Goal: Communication & Community: Answer question/provide support

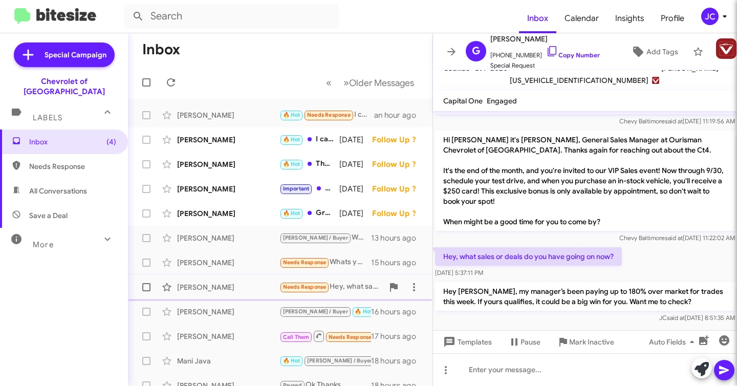
click at [351, 293] on div "Gabriella Hiemstra Needs Response Hey, what sales or deals do you have going on…" at bounding box center [280, 287] width 288 height 20
click at [352, 266] on div "Needs Response Whats your best offer?" at bounding box center [331, 262] width 104 height 12
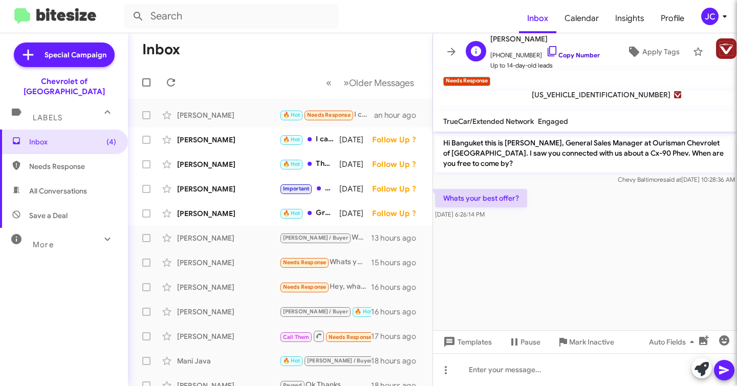
click at [546, 51] on icon at bounding box center [552, 51] width 12 height 12
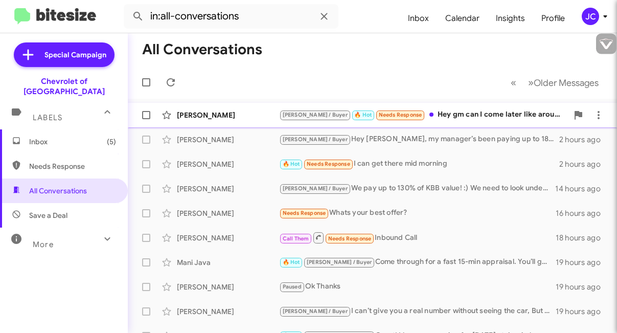
type input "[EMAIL_ADDRESS][DOMAIN_NAME]"
click at [474, 116] on div "J.C. / Buyer 🔥 Hot Needs Response Hey gm can I come later like around 5 if that…" at bounding box center [423, 115] width 289 height 12
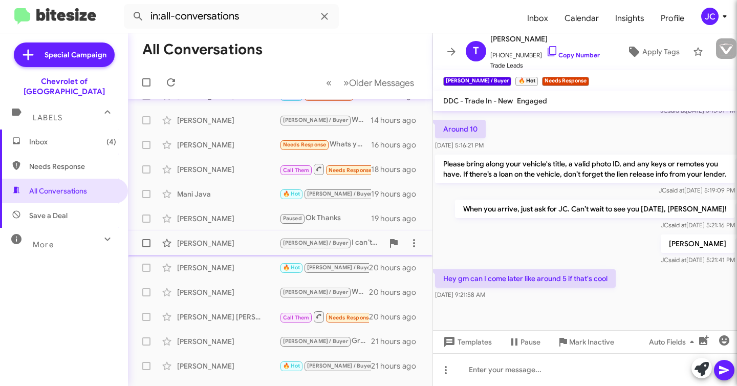
scroll to position [68, 0]
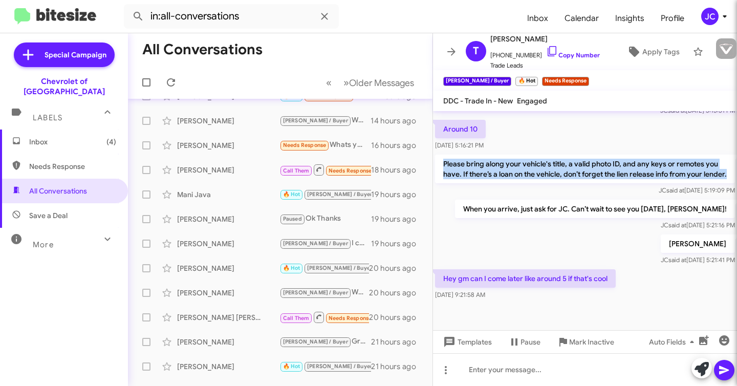
drag, startPoint x: 477, startPoint y: 178, endPoint x: 442, endPoint y: 152, distance: 43.6
click at [442, 155] on p "Please bring along your vehicle's title, a valid photo ID, and any keys or remo…" at bounding box center [585, 169] width 300 height 29
copy p "Please bring along your vehicle's title, a valid photo ID, and any keys or remo…"
click at [466, 333] on span "Templates" at bounding box center [466, 342] width 51 height 18
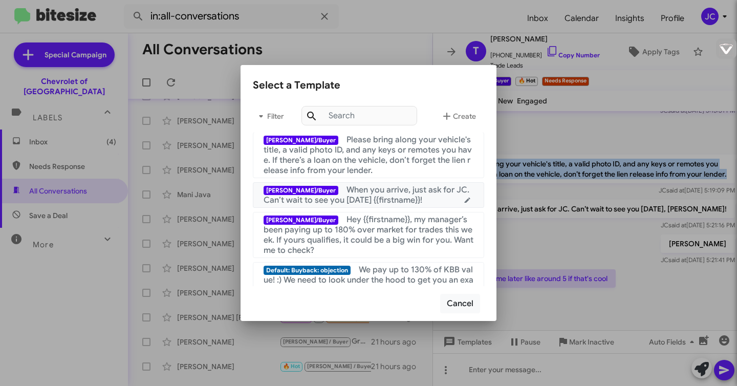
scroll to position [138, 0]
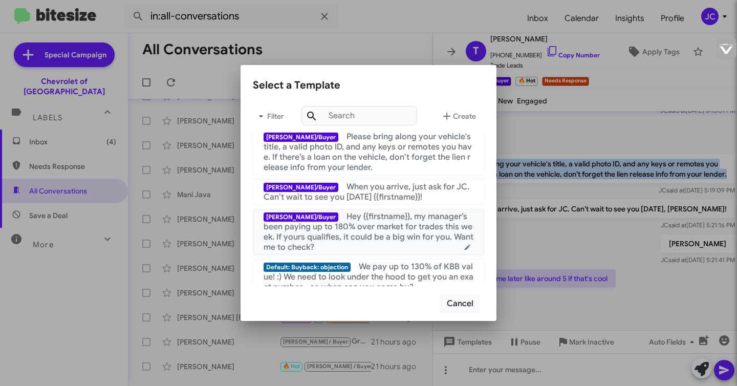
copy span "for"
drag, startPoint x: 306, startPoint y: 216, endPoint x: 329, endPoint y: 251, distance: 41.9
click at [329, 251] on div "J.C./Buyer Hey {{firstname}}, my manager’s been paying up to 180% over market f…" at bounding box center [368, 231] width 210 height 41
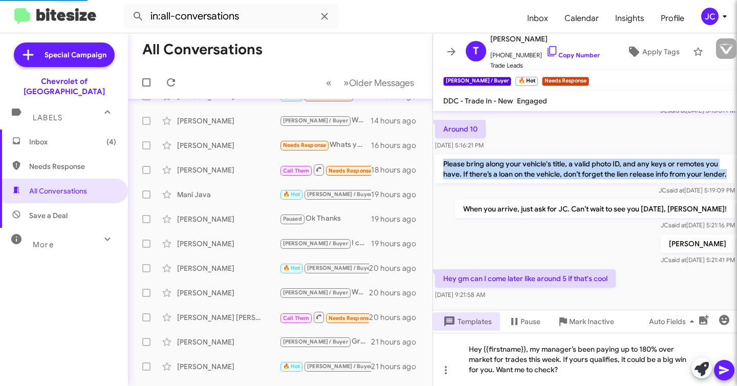
copy span "Hey {{firstname}}, my manager’s been paying up to 180% over market for trades t…"
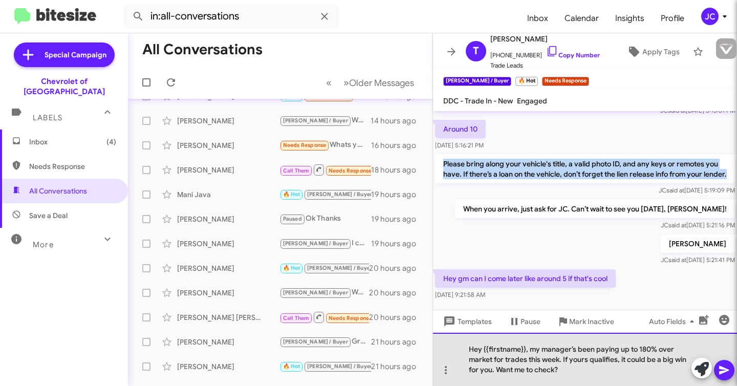
drag, startPoint x: 567, startPoint y: 371, endPoint x: 465, endPoint y: 346, distance: 105.3
click at [464, 333] on div "Hey {{firstname}}, my manager’s been paying up to 180% over market for trades t…" at bounding box center [585, 359] width 304 height 53
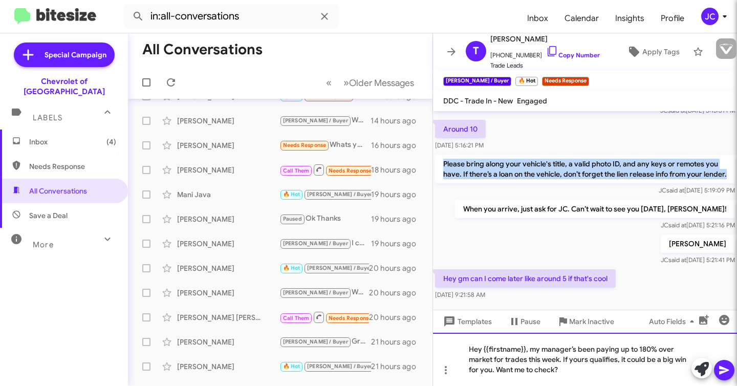
copy div "Hey {{firstname}}, my manager’s been paying up to 180% over market for trades t…"
drag, startPoint x: 474, startPoint y: 176, endPoint x: 439, endPoint y: 157, distance: 39.9
click at [439, 157] on p "Please bring along your vehicle's title, a valid photo ID, and any keys or remo…" at bounding box center [585, 169] width 300 height 29
copy p "Please bring along your vehicle's title, a valid photo ID, and any keys or remo…"
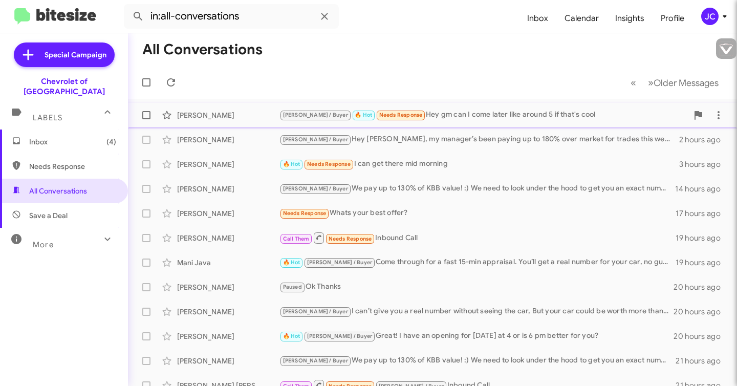
type input "[EMAIL_ADDRESS][DOMAIN_NAME]"
click at [467, 118] on div "J.C. / Buyer 🔥 Hot Needs Response Hey gm can I come later like around 5 if that…" at bounding box center [483, 115] width 408 height 12
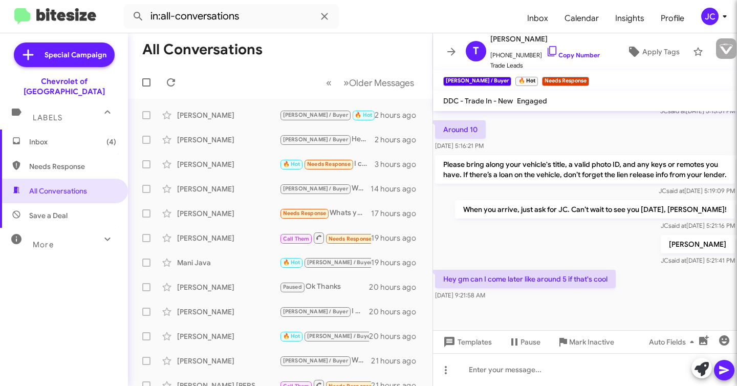
scroll to position [227, 0]
click at [466, 346] on span "Templates" at bounding box center [466, 342] width 51 height 18
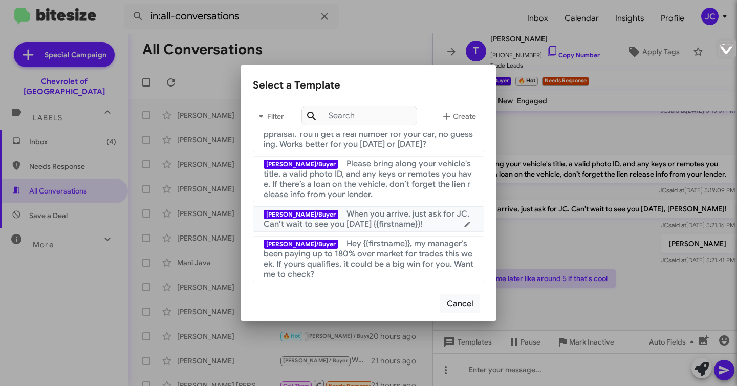
scroll to position [106, 0]
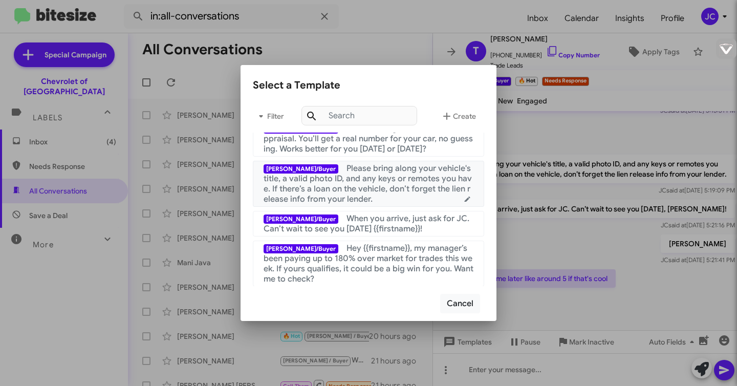
click at [362, 179] on span "Please bring along your vehicle's title, a valid photo ID, and any keys or remo…" at bounding box center [367, 183] width 208 height 41
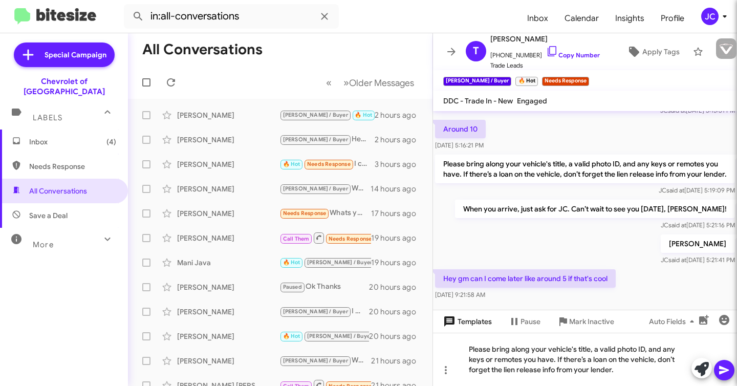
click at [459, 325] on span "Templates" at bounding box center [466, 321] width 51 height 18
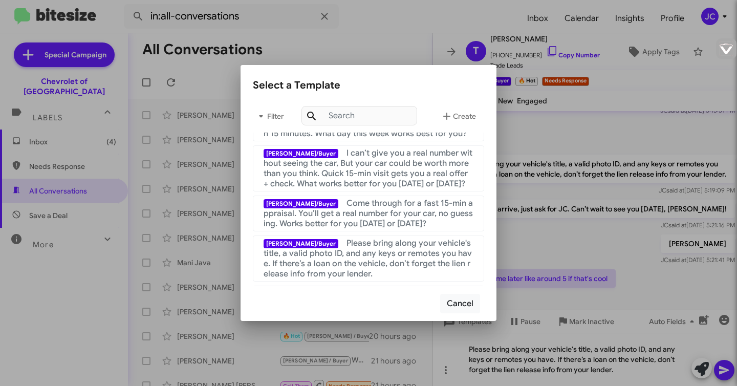
scroll to position [52, 0]
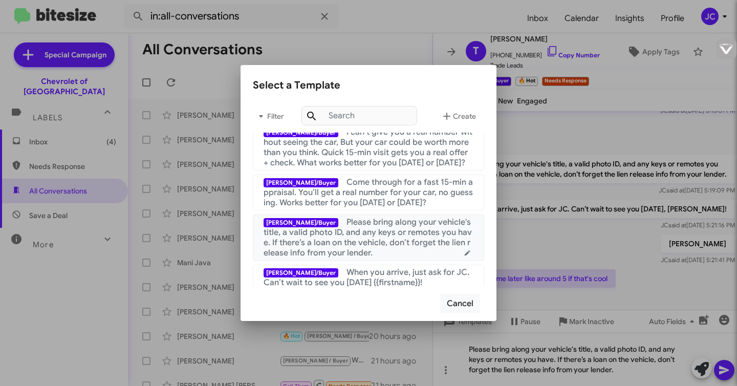
click at [459, 256] on div "J.C./Buyer Please bring along your vehicle's title, a valid photo ID, and any k…" at bounding box center [368, 237] width 210 height 41
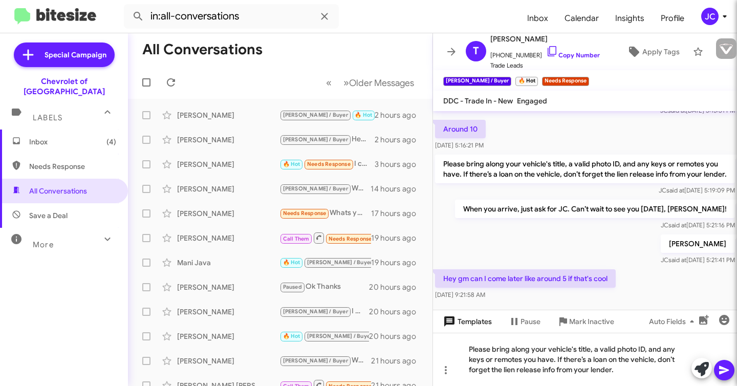
click at [468, 324] on span "Templates" at bounding box center [466, 321] width 51 height 18
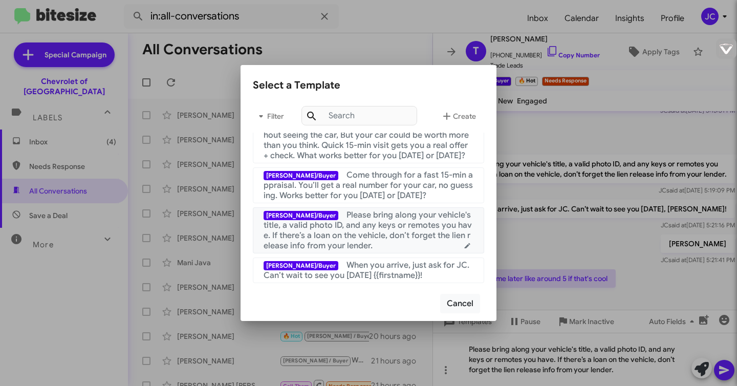
scroll to position [60, 0]
click at [464, 247] on icon at bounding box center [467, 245] width 6 height 6
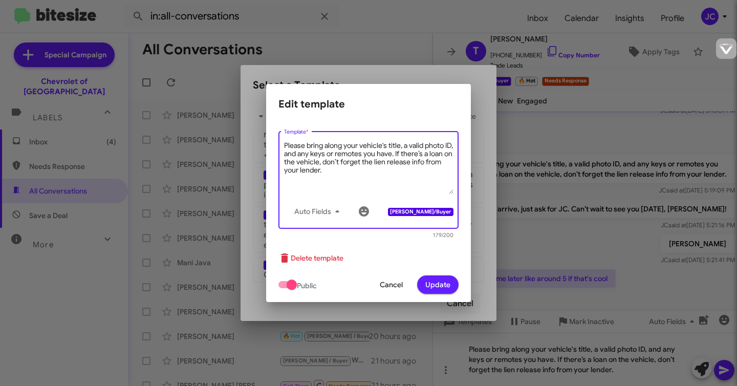
drag, startPoint x: 344, startPoint y: 172, endPoint x: 282, endPoint y: 148, distance: 66.4
click at [282, 148] on div "Please bring along your vehicle's title, a valid photo ID, and any keys or remo…" at bounding box center [368, 179] width 180 height 100
paste textarea "payoff or"
type textarea "Please bring along your vehicle's title, a valid photo ID, and any keys or remo…"
click at [437, 285] on span "Update" at bounding box center [437, 284] width 25 height 18
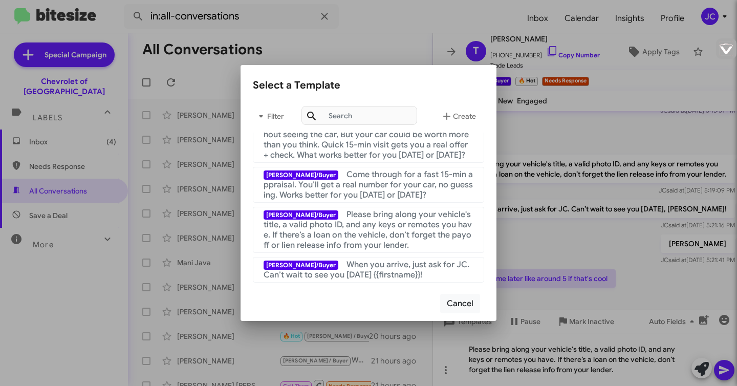
click at [566, 256] on div at bounding box center [368, 193] width 737 height 386
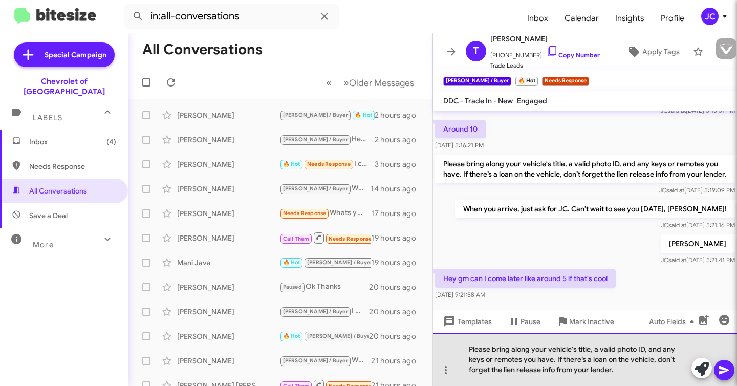
drag, startPoint x: 621, startPoint y: 372, endPoint x: 467, endPoint y: 341, distance: 157.6
click at [467, 341] on div "Please bring along your vehicle's title, a valid photo ID, and any keys or remo…" at bounding box center [585, 359] width 304 height 53
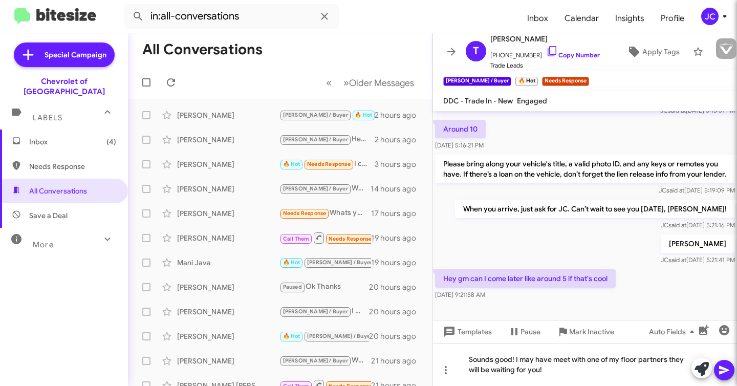
click at [724, 370] on icon at bounding box center [724, 370] width 10 height 9
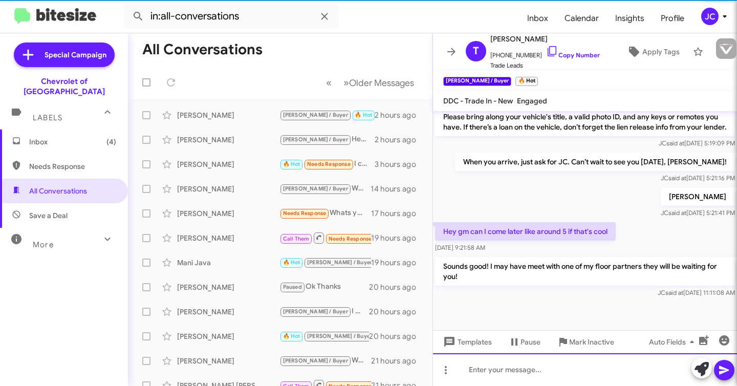
scroll to position [275, 0]
click at [546, 52] on icon at bounding box center [552, 51] width 12 height 12
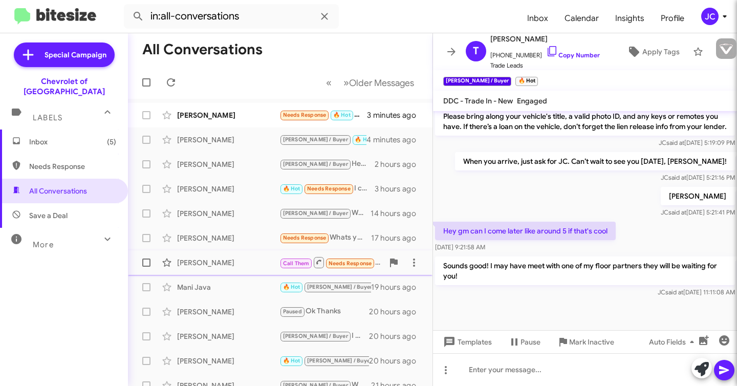
click at [233, 262] on div "[PERSON_NAME]" at bounding box center [228, 262] width 102 height 10
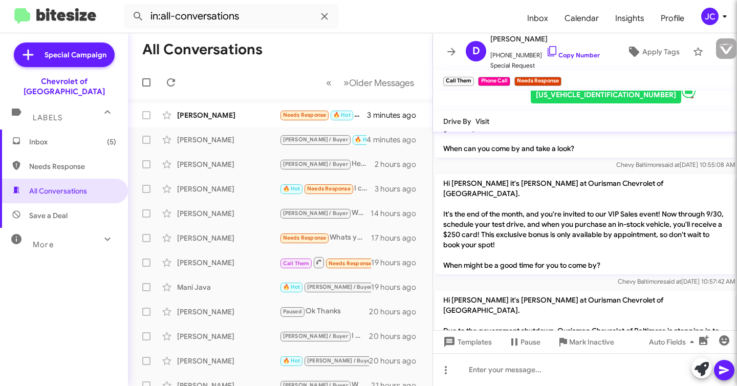
scroll to position [230, 0]
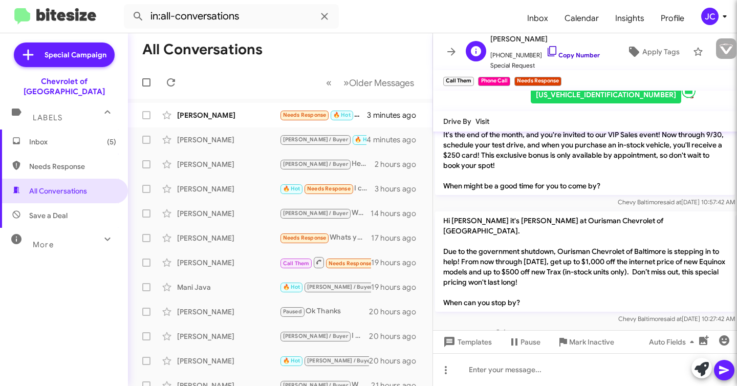
click at [546, 52] on icon at bounding box center [552, 51] width 12 height 12
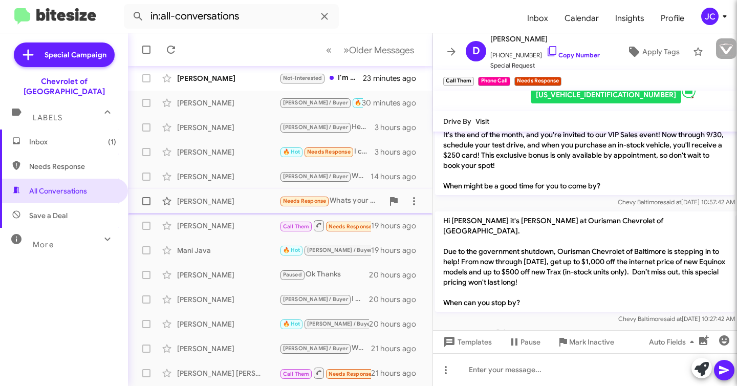
scroll to position [208, 0]
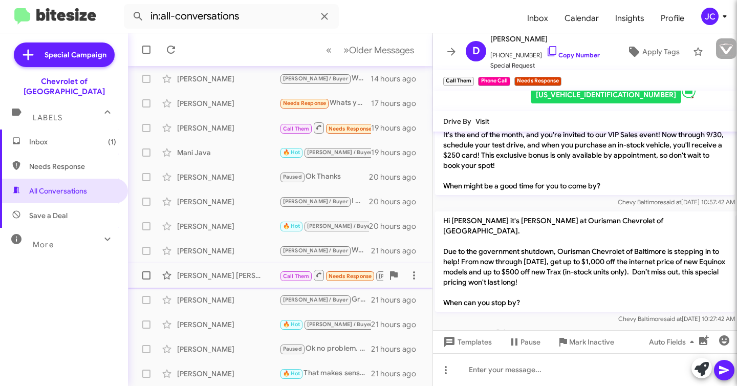
click at [350, 278] on span "Needs Response" at bounding box center [349, 276] width 43 height 7
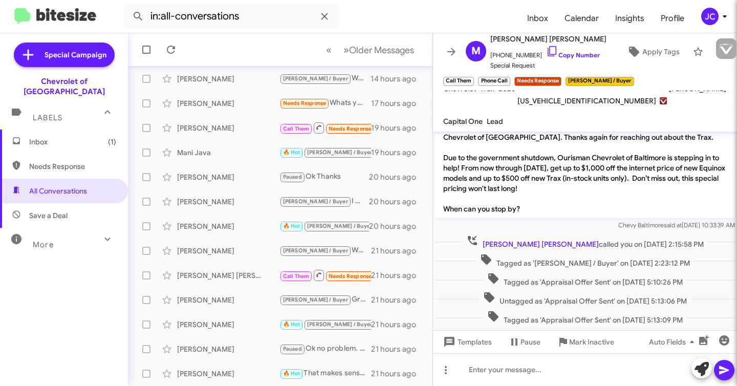
scroll to position [51, 0]
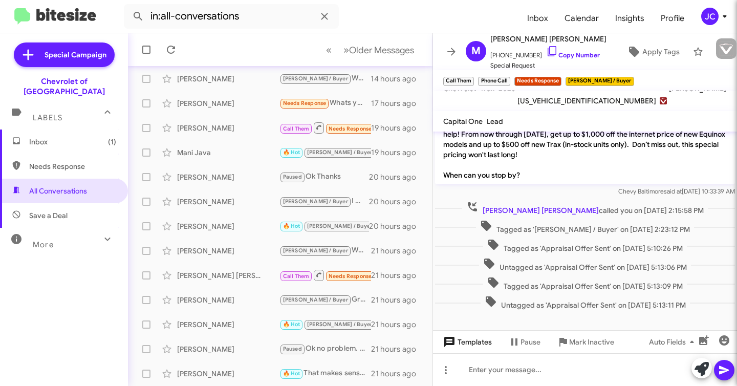
click at [475, 343] on span "Templates" at bounding box center [466, 342] width 51 height 18
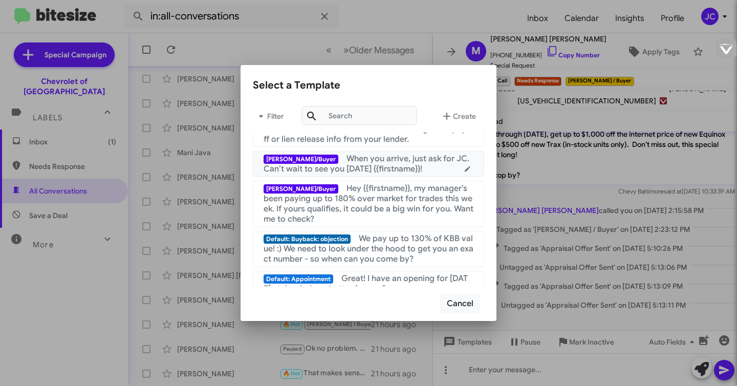
scroll to position [175, 0]
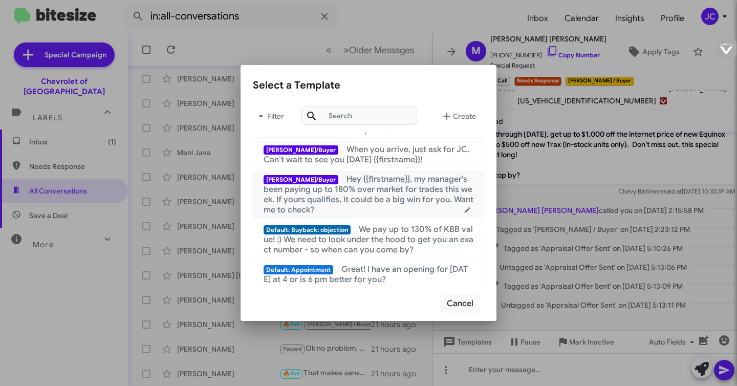
click at [380, 201] on span "Hey {{firstname}}, my manager’s been paying up to 180% over market for trades t…" at bounding box center [368, 194] width 210 height 41
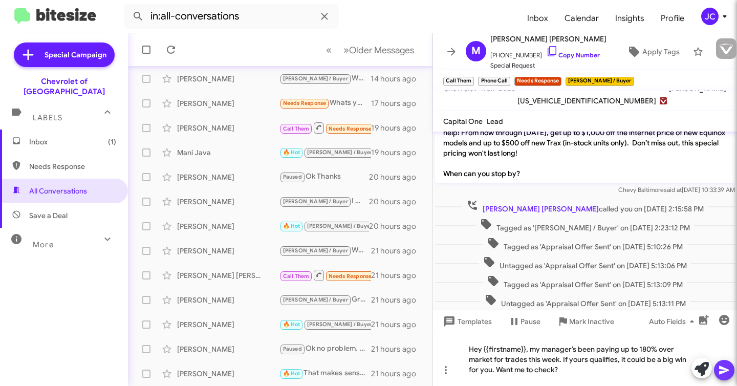
click at [724, 367] on icon at bounding box center [724, 370] width 12 height 12
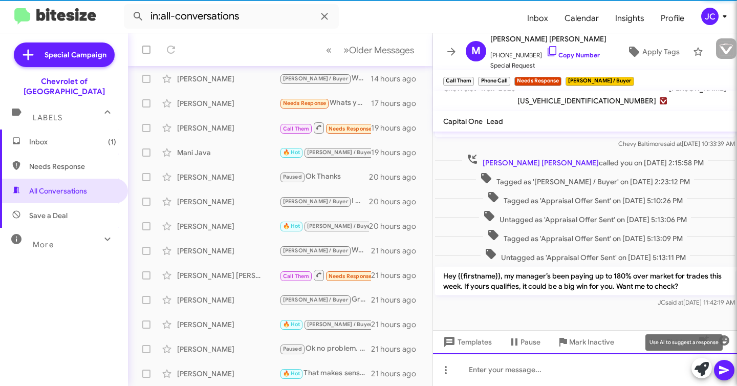
scroll to position [99, 0]
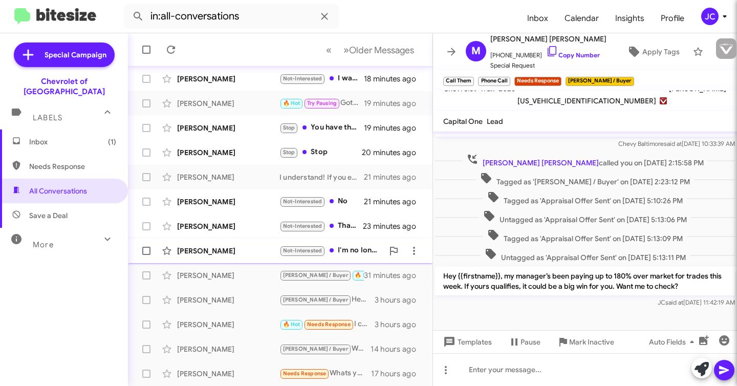
click at [271, 255] on div "Jas Wrigh" at bounding box center [228, 251] width 102 height 10
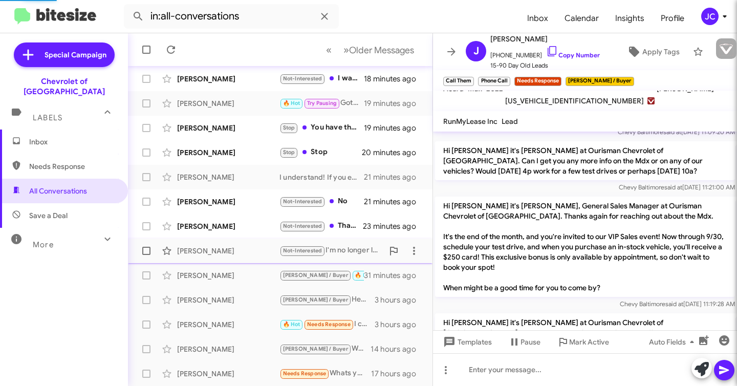
scroll to position [225, 0]
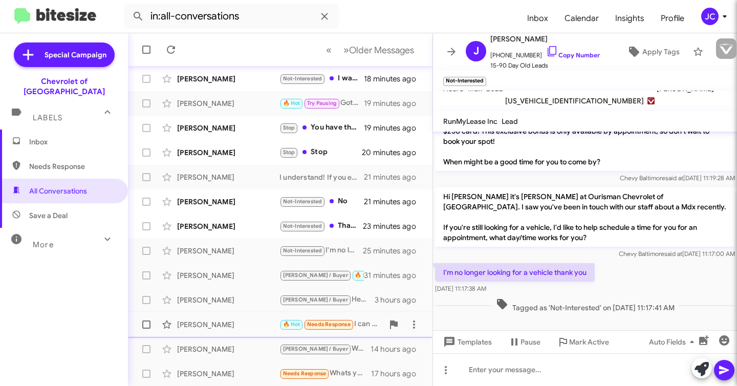
click at [266, 331] on div "Adrien Nkodo 🔥 Hot Needs Response I can get there mid morning 3 hours ago" at bounding box center [280, 324] width 288 height 20
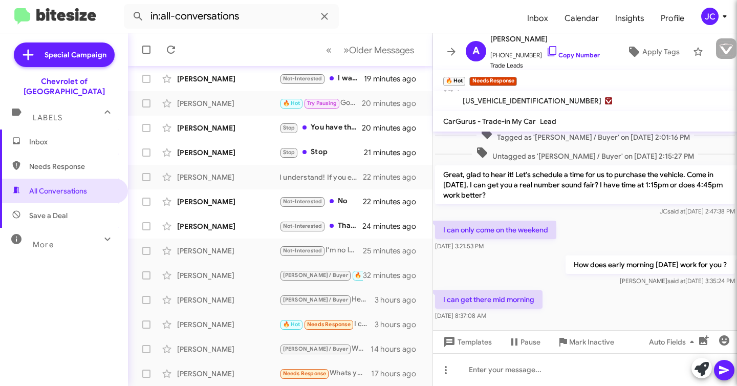
scroll to position [246, 0]
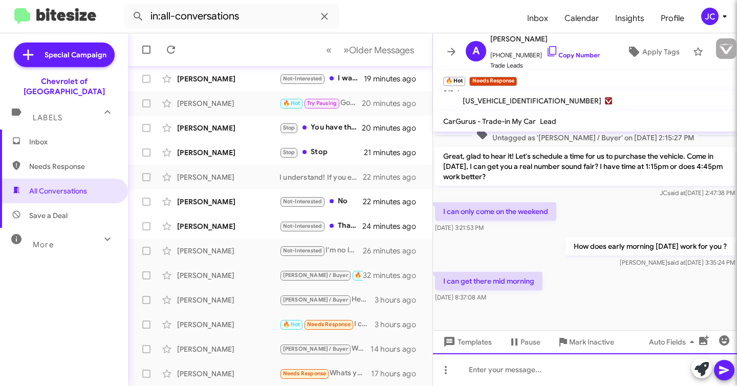
click at [487, 370] on div at bounding box center [585, 369] width 304 height 33
click at [475, 345] on span "Templates" at bounding box center [466, 342] width 51 height 18
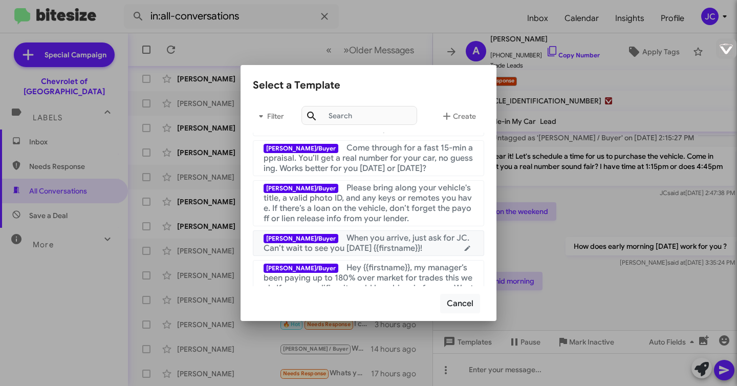
scroll to position [77, 0]
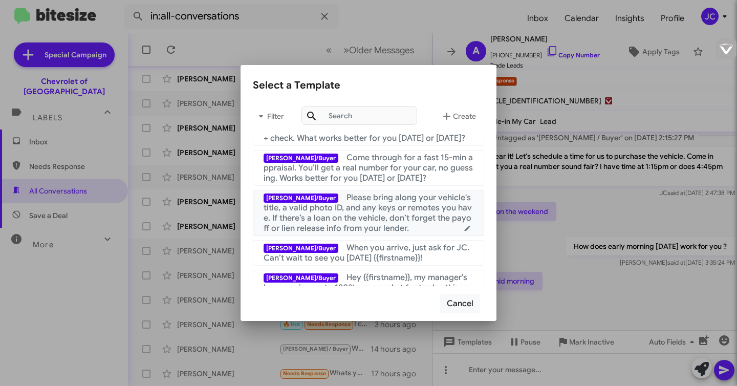
click at [345, 225] on span "Please bring along your vehicle's title, a valid photo ID, and any keys or remo…" at bounding box center [367, 212] width 208 height 41
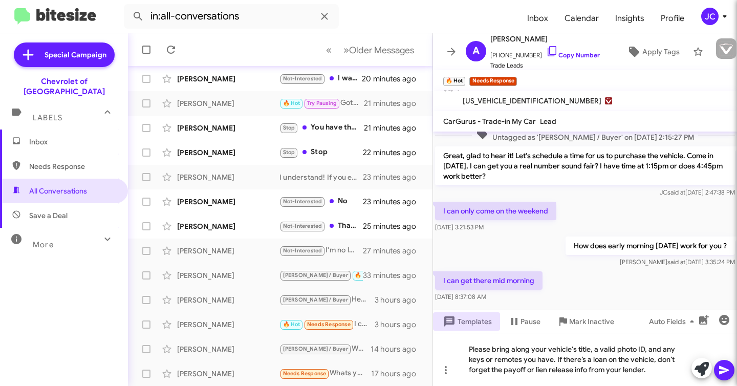
scroll to position [267, 0]
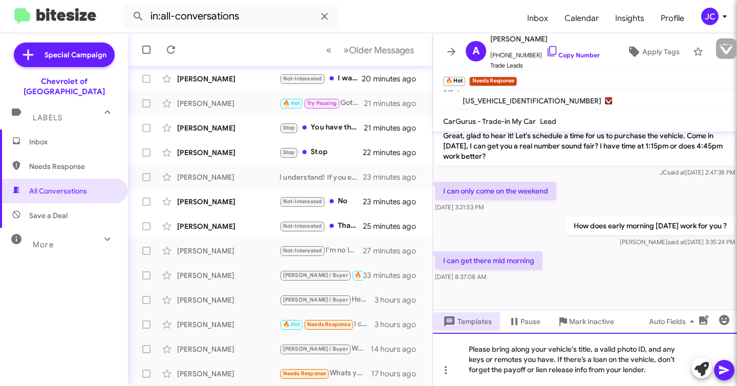
click at [469, 350] on div "Please bring along your vehicle's title, a valid photo ID, and any keys or remo…" at bounding box center [585, 359] width 304 height 53
click at [465, 349] on div "Please bring along your vehicle's title, a valid photo ID, and any keys or remo…" at bounding box center [585, 359] width 304 height 53
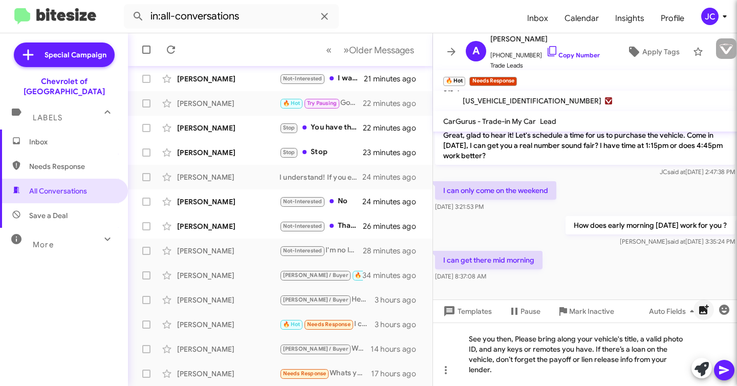
click at [698, 308] on icon "button" at bounding box center [703, 309] width 12 height 12
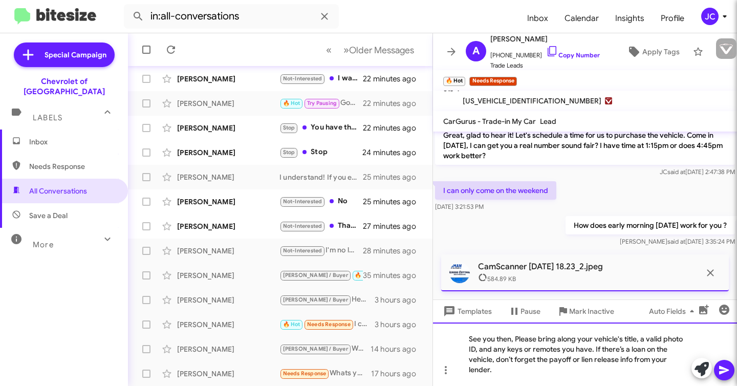
click at [509, 372] on div "See you then, Please bring along your vehicle's title, a valid photo ID, and an…" at bounding box center [585, 353] width 304 height 63
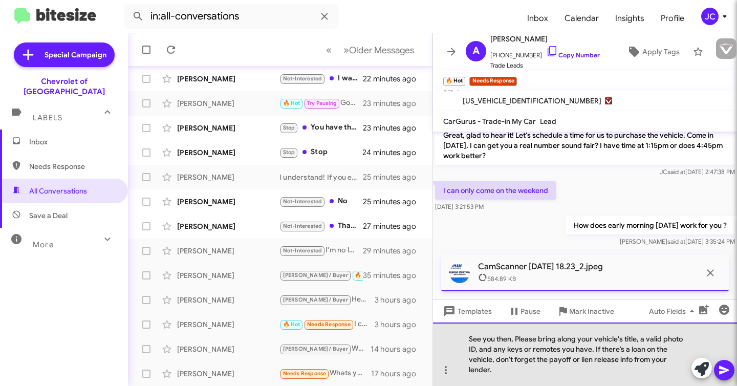
click at [513, 340] on div "See you then, Please bring along your vehicle's title, a valid photo ID, and an…" at bounding box center [585, 353] width 304 height 63
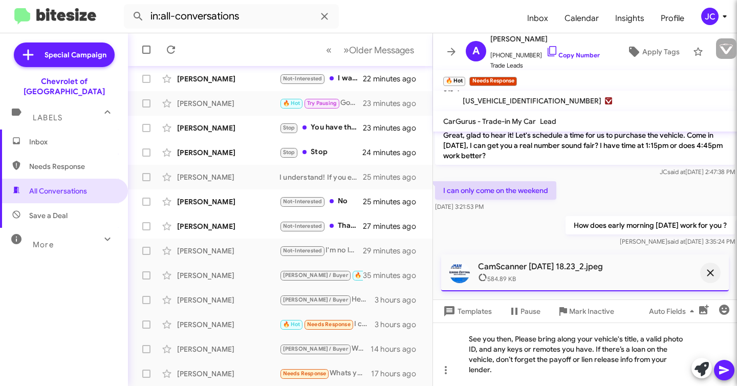
click at [712, 272] on icon "button" at bounding box center [710, 273] width 12 height 12
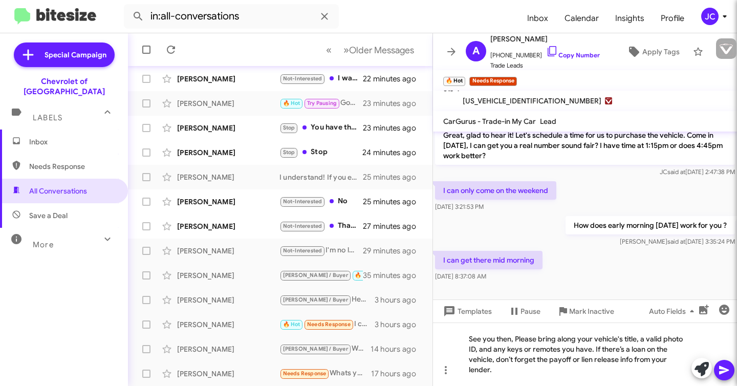
scroll to position [277, 0]
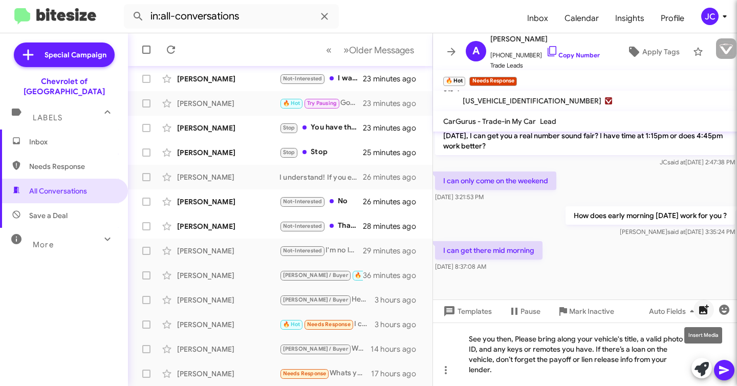
click at [707, 310] on icon "button" at bounding box center [704, 309] width 10 height 10
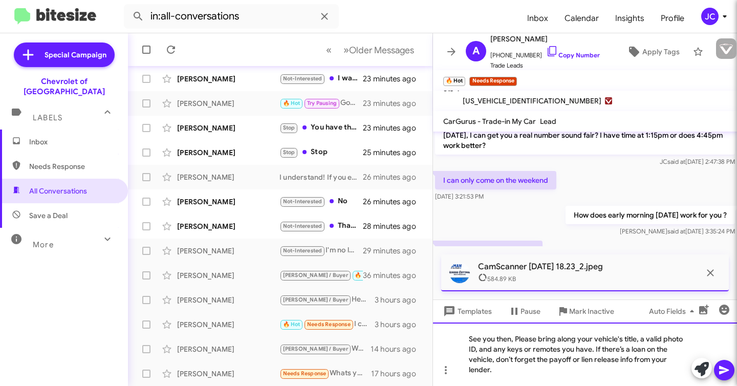
click at [513, 370] on div "See you then, Please bring along your vehicle's title, a valid photo ID, and an…" at bounding box center [585, 353] width 304 height 63
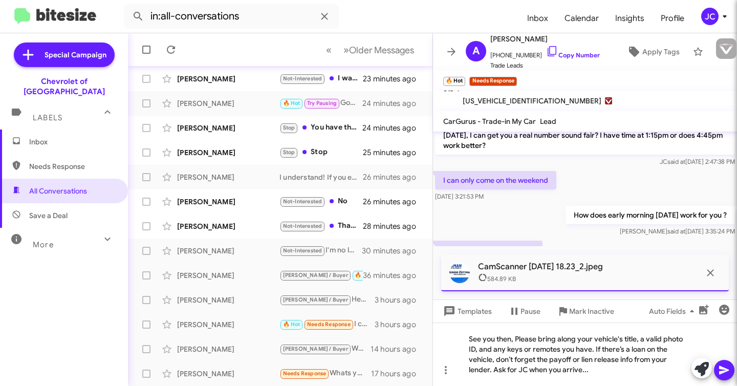
click at [723, 371] on icon at bounding box center [724, 370] width 10 height 9
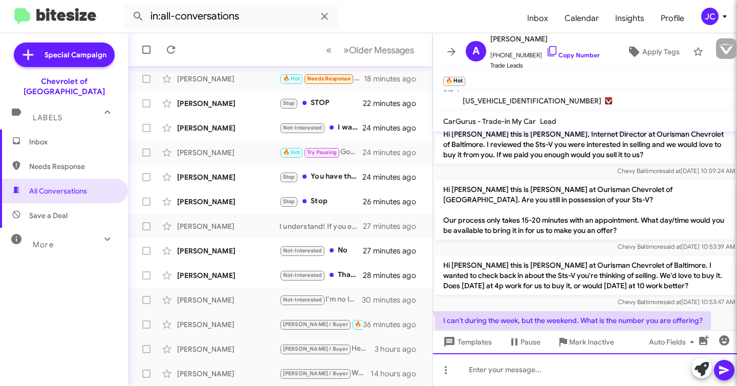
scroll to position [5, 0]
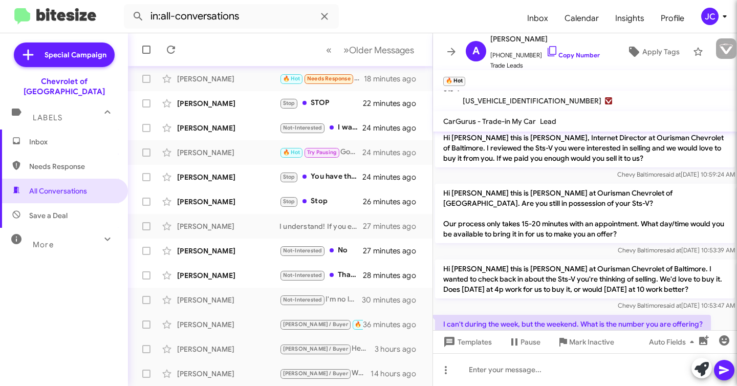
click at [508, 102] on span "1G6DX67D080101885" at bounding box center [531, 101] width 139 height 12
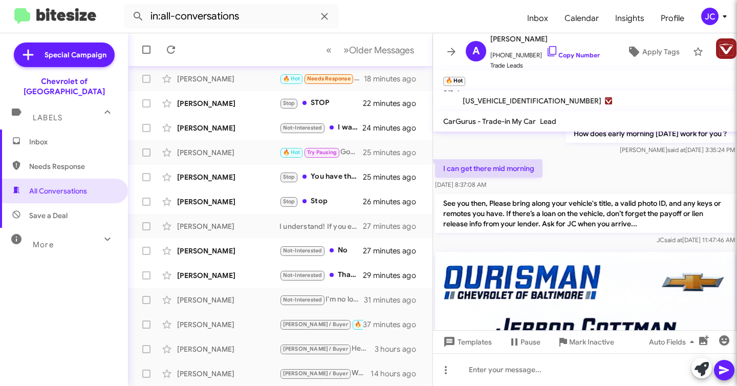
scroll to position [321, 0]
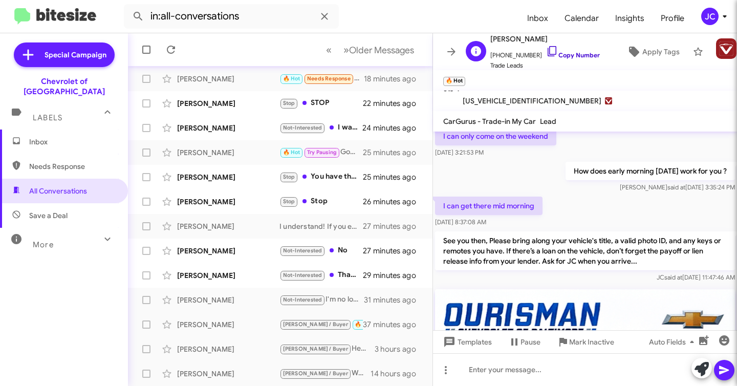
click at [567, 52] on link "Copy Number" at bounding box center [573, 55] width 54 height 8
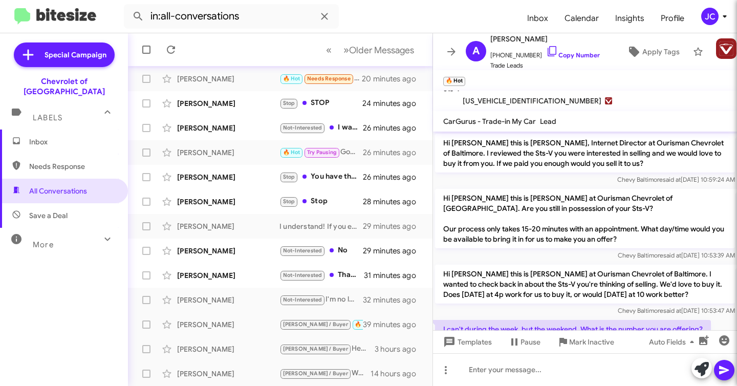
scroll to position [491, 0]
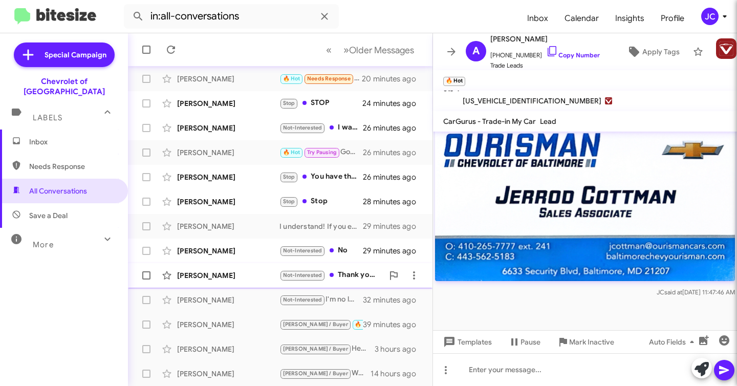
click at [232, 280] on div "Dave Grammer Not-Interested Thank you for reaching out,but I bought a vehicle 3…" at bounding box center [280, 275] width 288 height 20
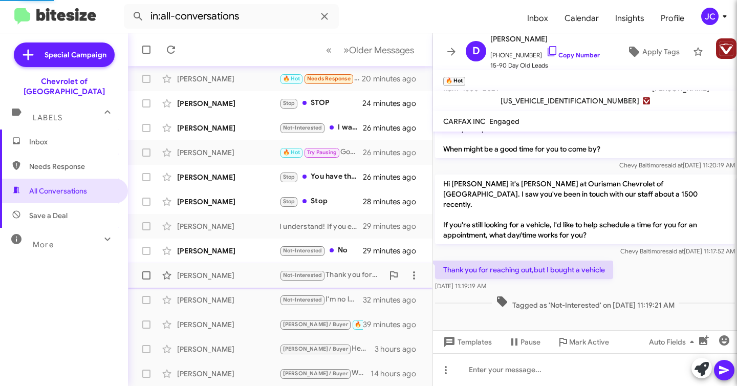
scroll to position [282, 0]
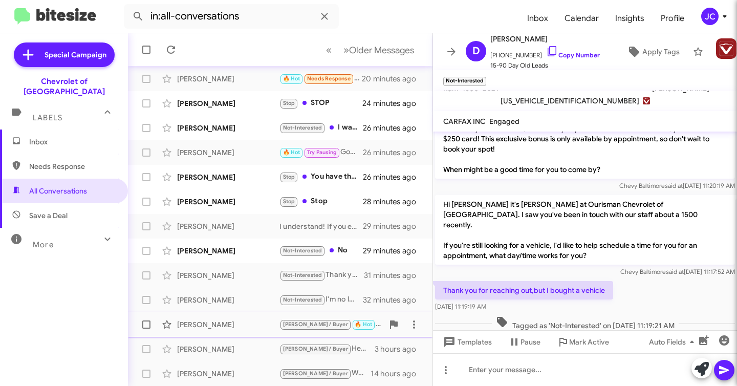
click at [244, 328] on div "[PERSON_NAME]" at bounding box center [228, 324] width 102 height 10
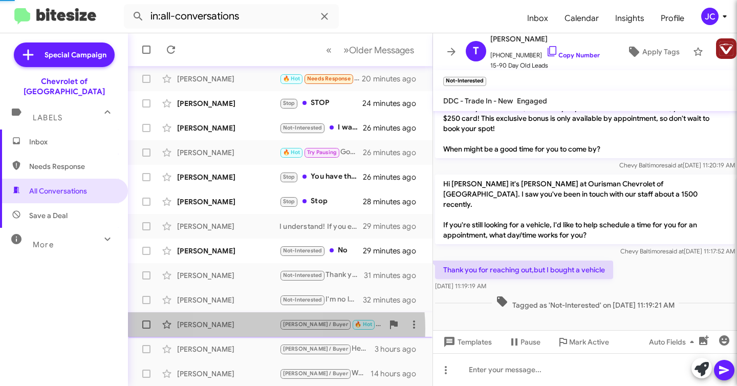
scroll to position [227, 0]
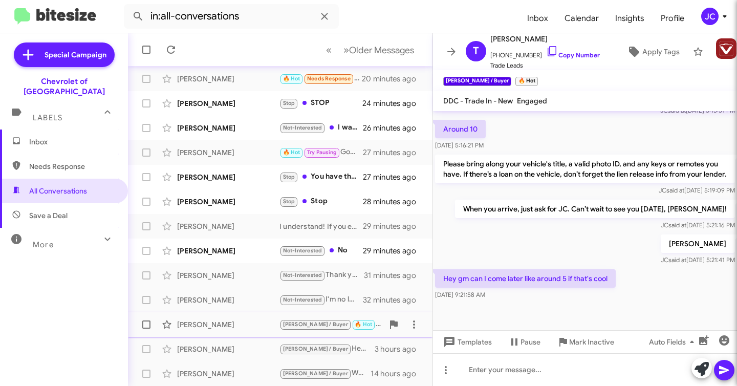
click at [244, 322] on div "[PERSON_NAME]" at bounding box center [228, 324] width 102 height 10
click at [229, 302] on div "Jas Wrigh" at bounding box center [228, 300] width 102 height 10
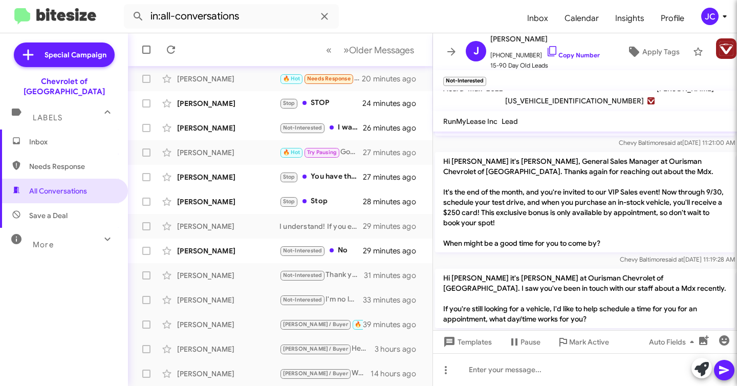
scroll to position [225, 0]
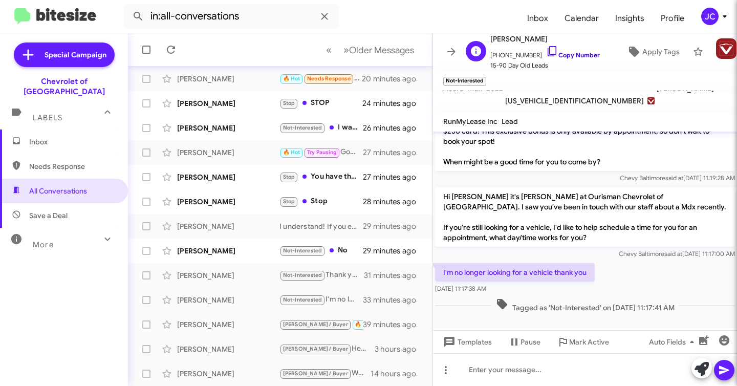
click at [564, 56] on link "Copy Number" at bounding box center [573, 55] width 54 height 8
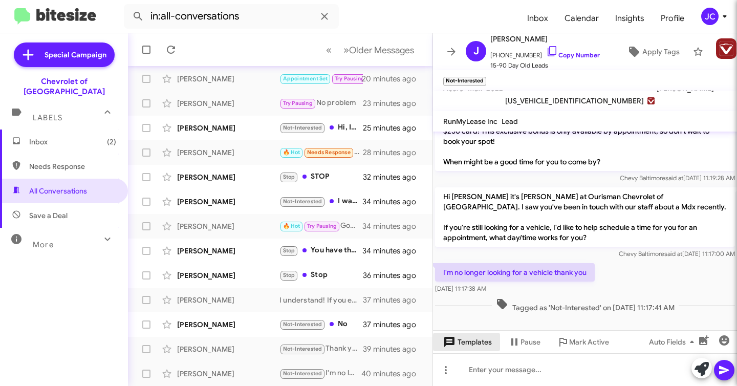
click at [462, 343] on span "Templates" at bounding box center [466, 342] width 51 height 18
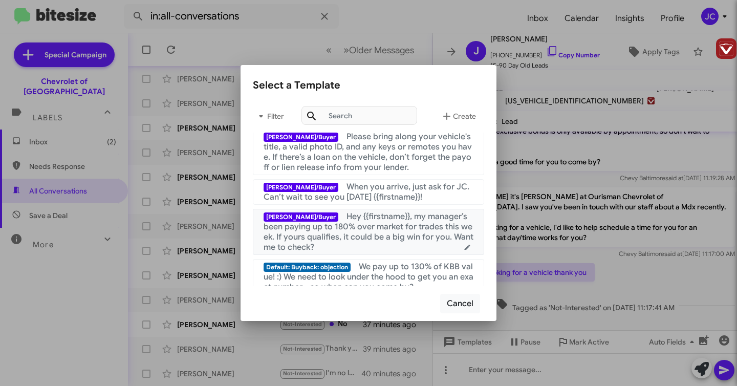
scroll to position [120, 0]
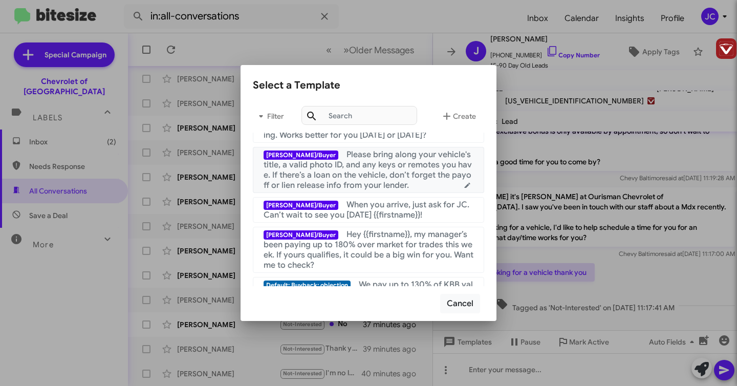
drag, startPoint x: 310, startPoint y: 155, endPoint x: 361, endPoint y: 171, distance: 54.2
click at [362, 171] on span "Please bring along your vehicle's title, a valid photo ID, and any keys or remo…" at bounding box center [367, 169] width 208 height 41
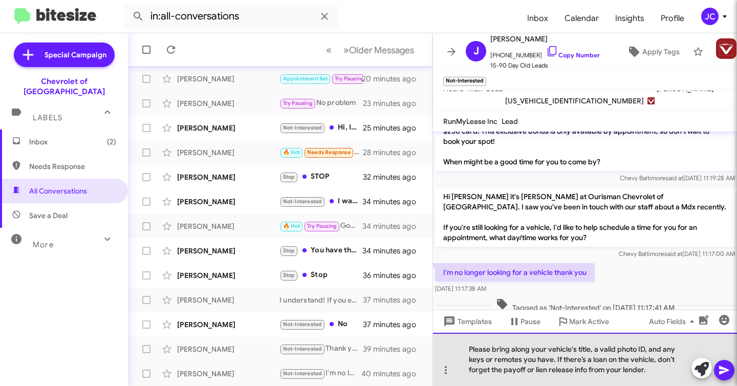
drag, startPoint x: 468, startPoint y: 347, endPoint x: 647, endPoint y: 368, distance: 179.7
click at [647, 368] on div "Please bring along your vehicle's title, a valid photo ID, and any keys or remo…" at bounding box center [585, 359] width 304 height 53
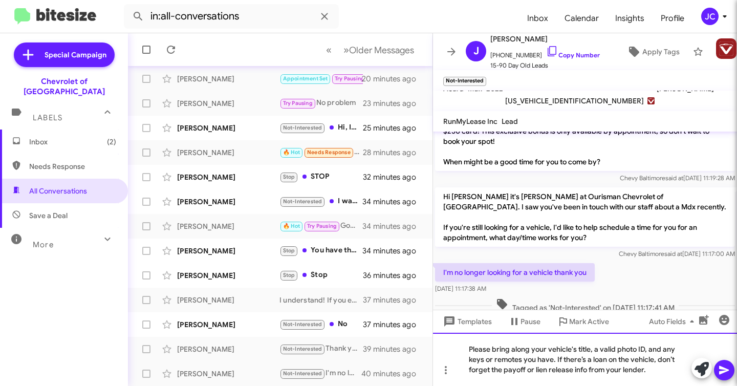
copy div "Please bring along your vehicle's title, a valid photo ID, and any keys or remo…"
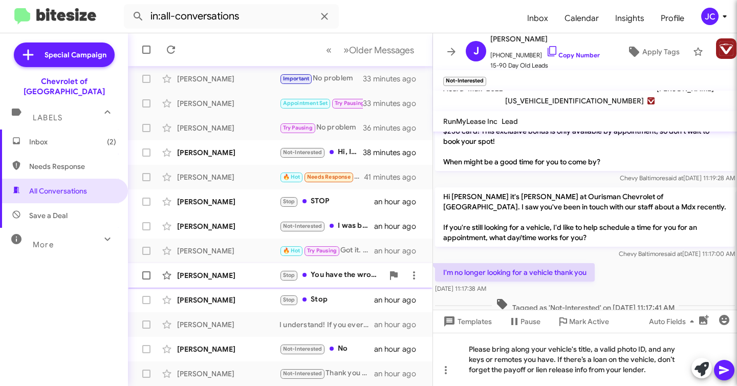
click at [224, 279] on div "Stephen Turner" at bounding box center [228, 275] width 102 height 10
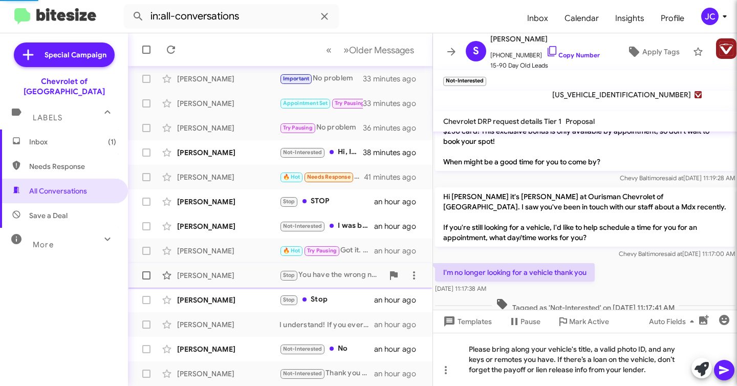
scroll to position [465, 0]
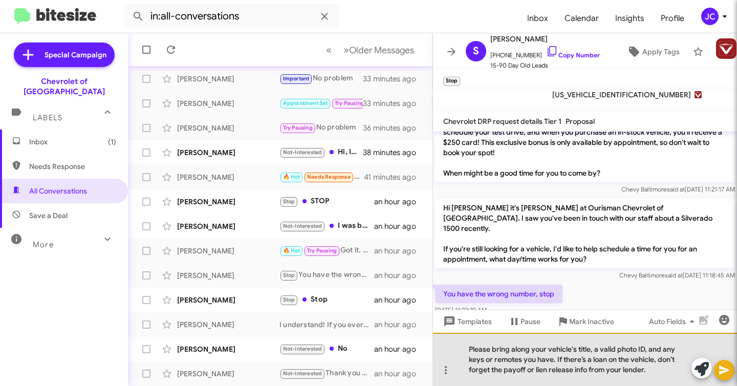
drag, startPoint x: 471, startPoint y: 349, endPoint x: 611, endPoint y: 384, distance: 143.9
click at [611, 385] on div "Please bring along your vehicle's title, a valid photo ID, and any keys or remo…" at bounding box center [585, 359] width 304 height 53
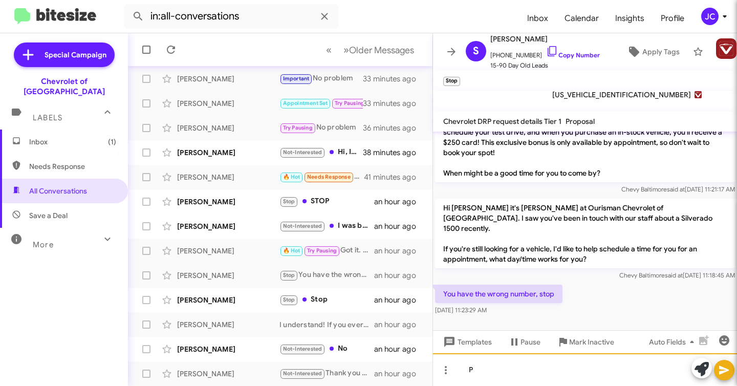
scroll to position [445, 0]
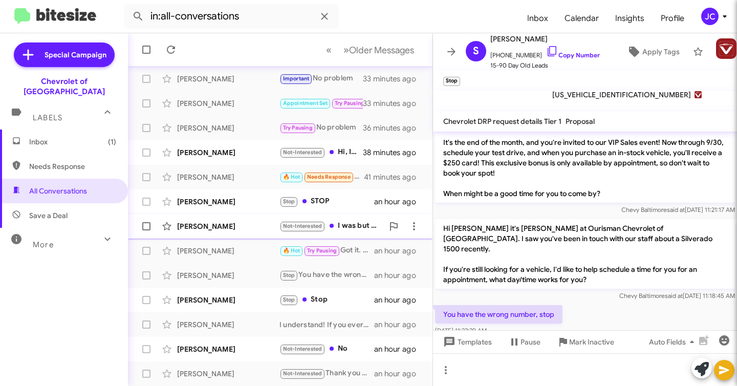
click at [255, 230] on div "Jack Georges" at bounding box center [228, 226] width 102 height 10
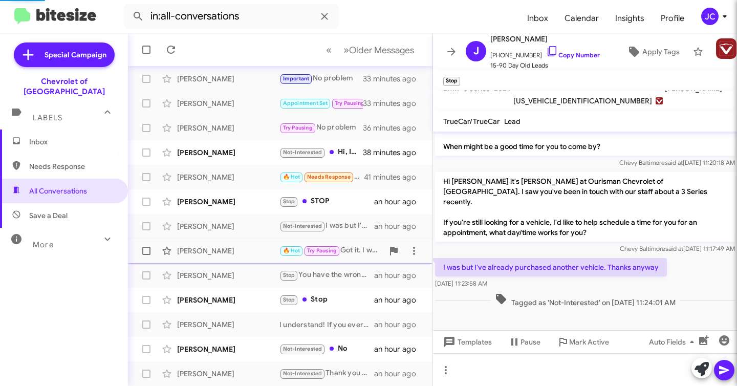
scroll to position [330, 0]
